Goal: Navigation & Orientation: Find specific page/section

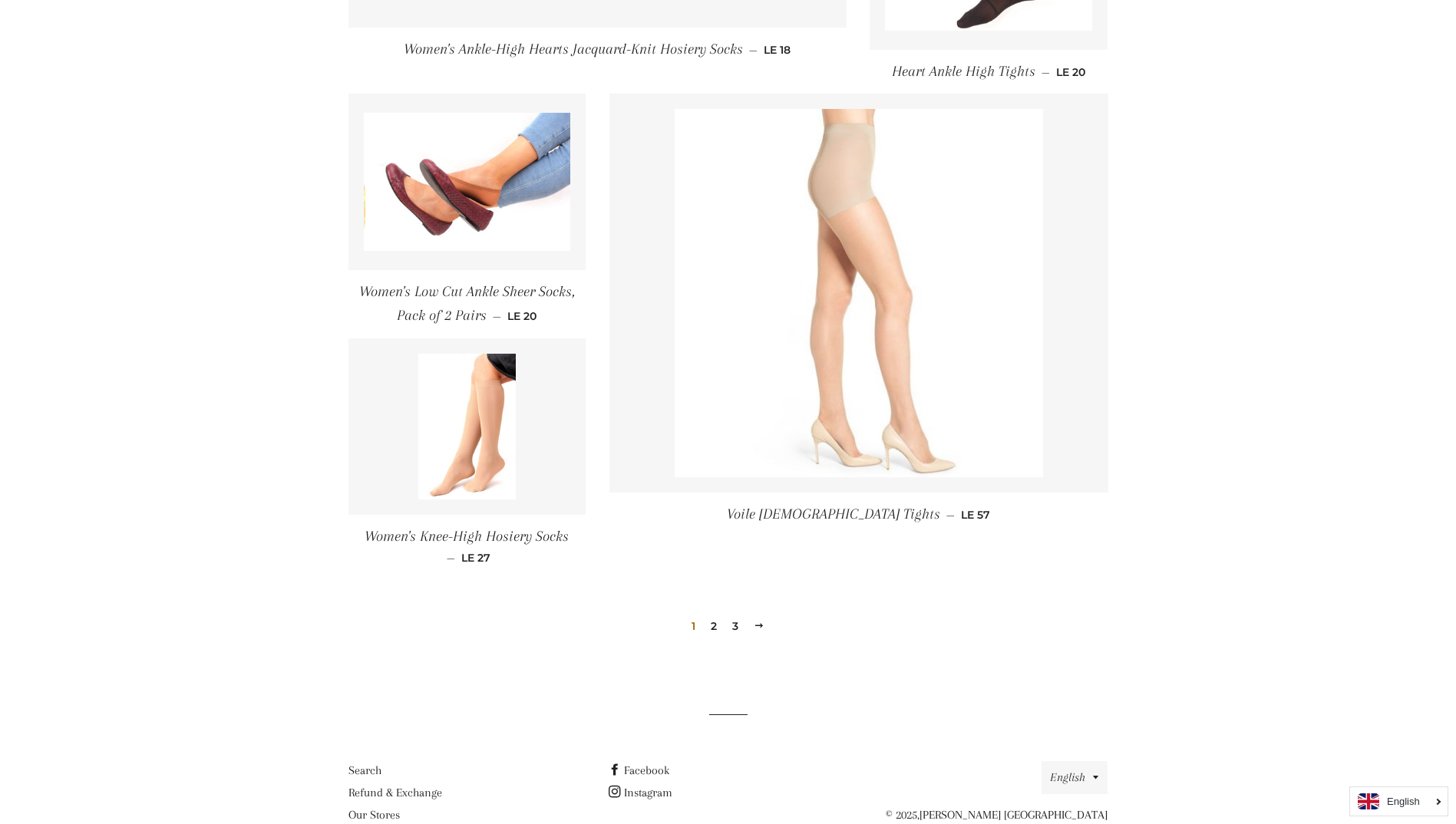
scroll to position [2038, 0]
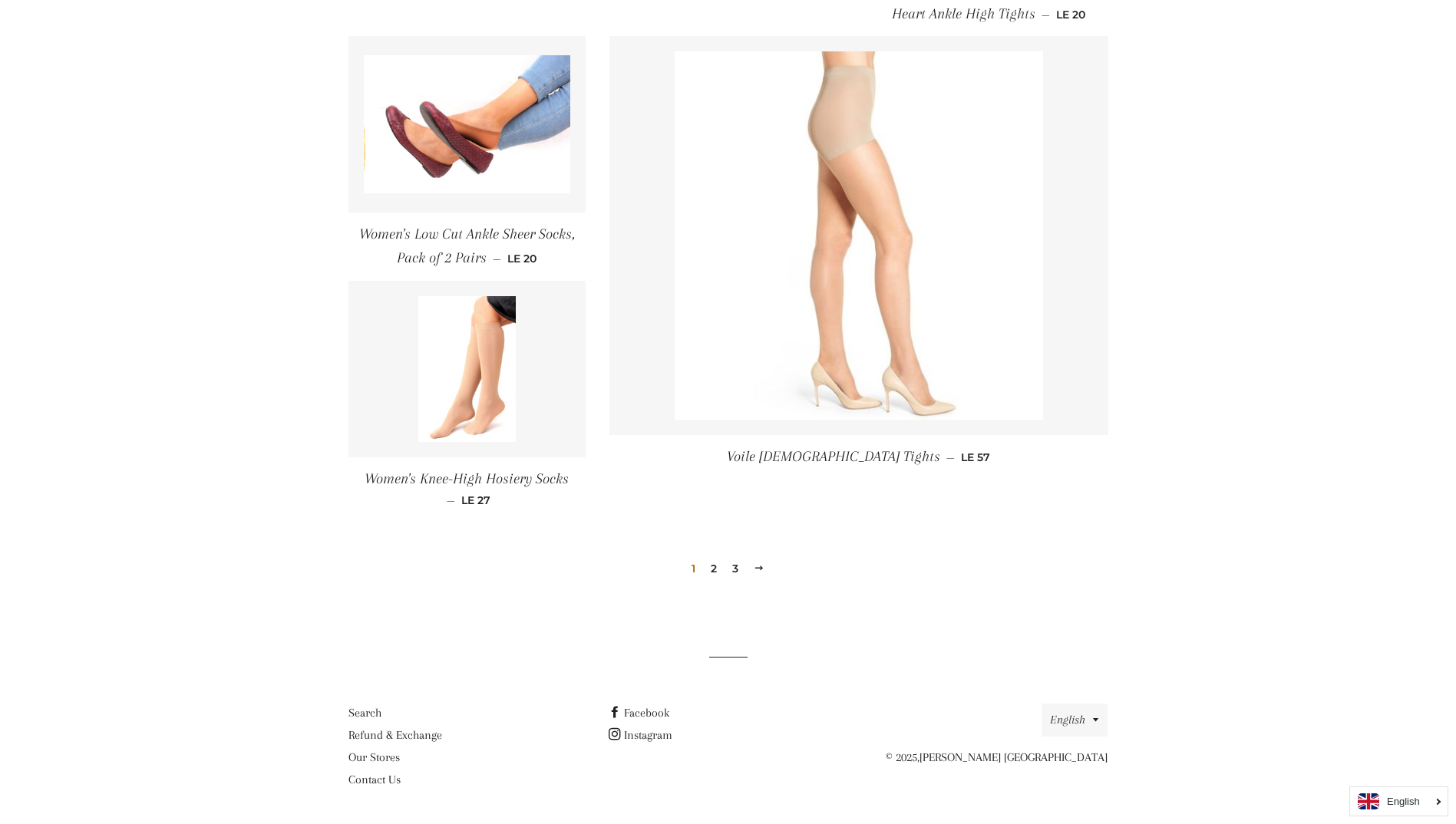
click at [715, 570] on link "2" at bounding box center [714, 568] width 18 height 23
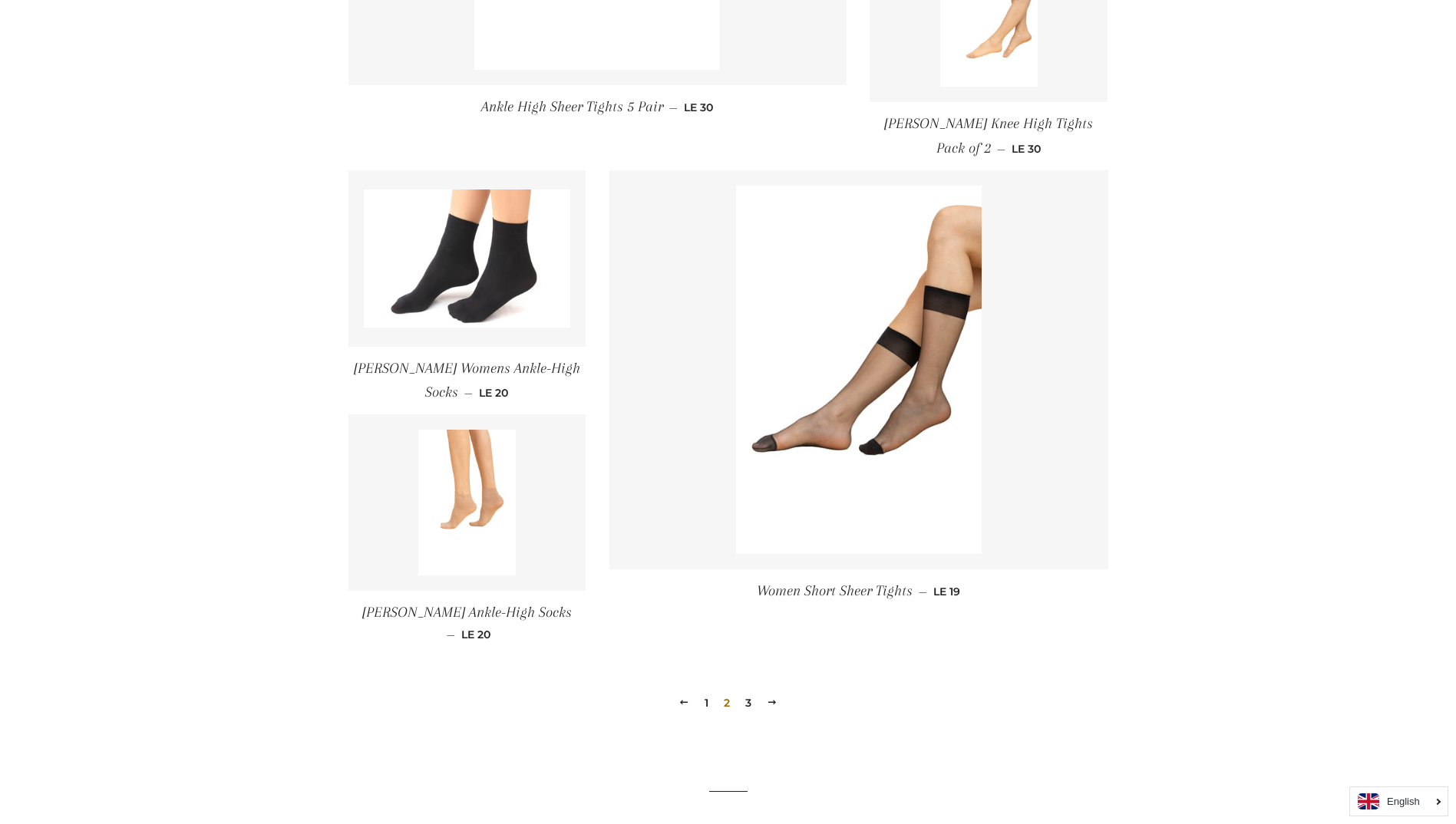
scroll to position [1961, 0]
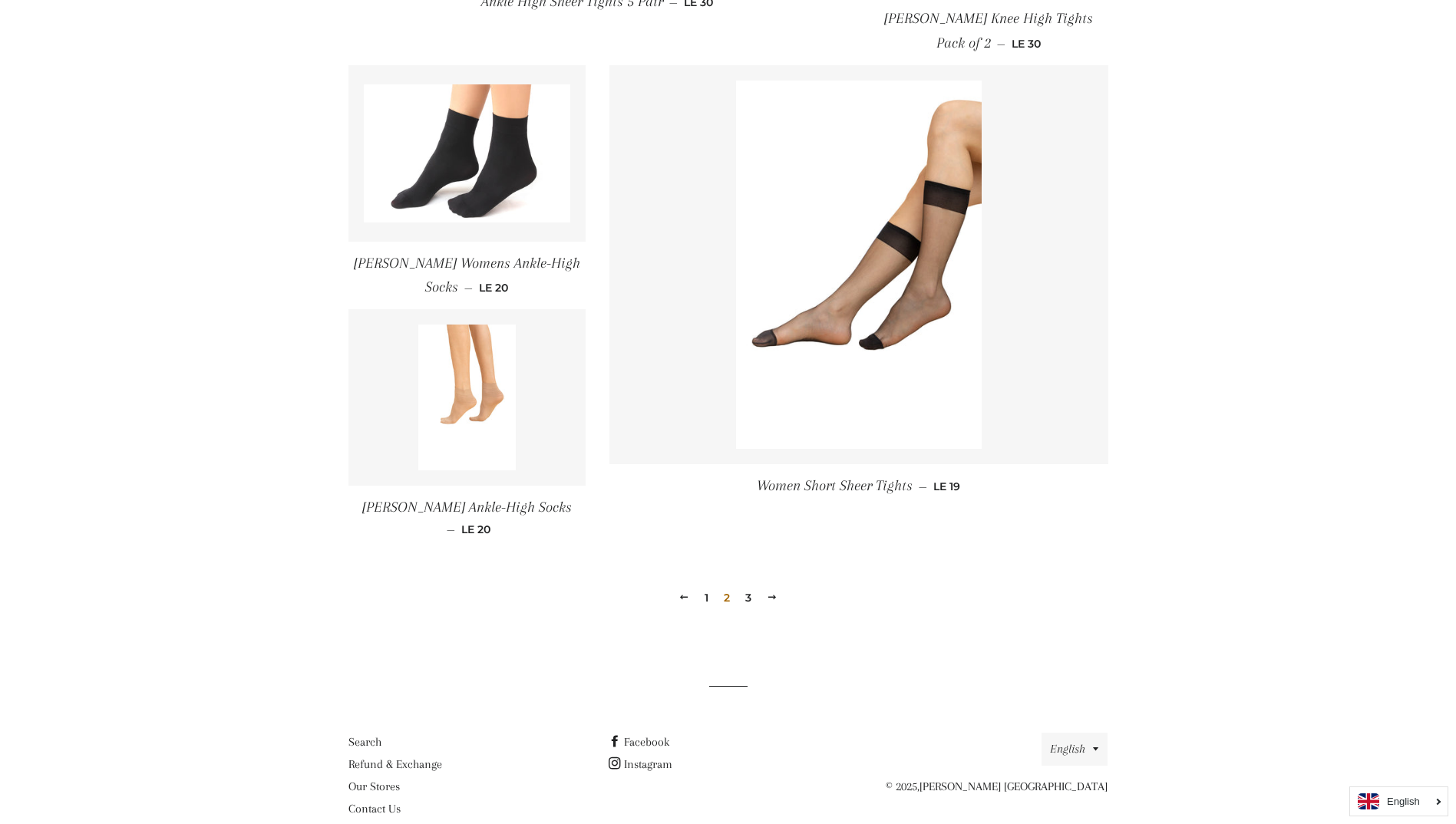
click at [750, 586] on link "3" at bounding box center [748, 598] width 18 height 23
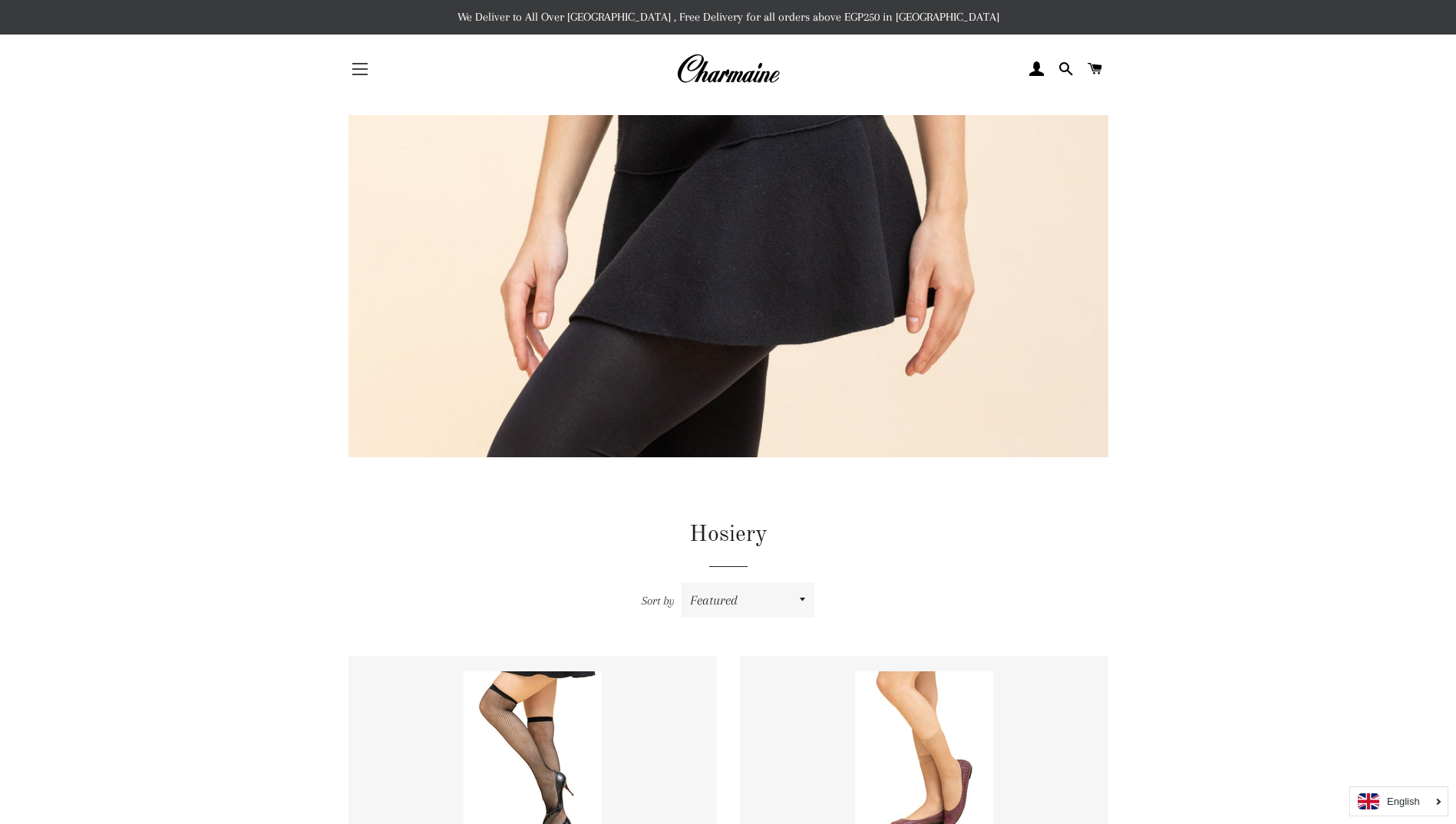
click at [359, 72] on button "Site navigation" at bounding box center [359, 69] width 38 height 38
